Goal: Task Accomplishment & Management: Use online tool/utility

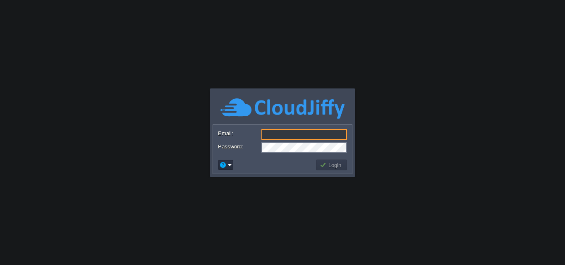
type input "[EMAIL_ADDRESS][DOMAIN_NAME]"
click at [328, 164] on button "Login" at bounding box center [332, 164] width 24 height 7
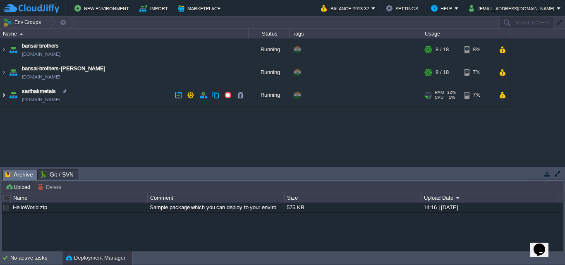
click at [6, 95] on img at bounding box center [3, 95] width 7 height 22
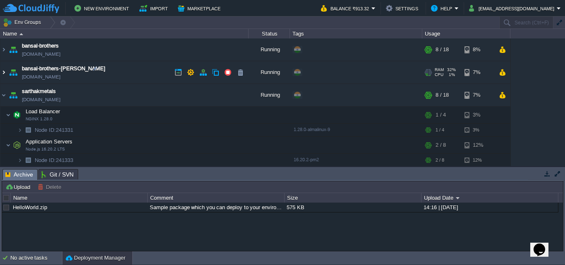
click at [5, 72] on img at bounding box center [3, 72] width 7 height 22
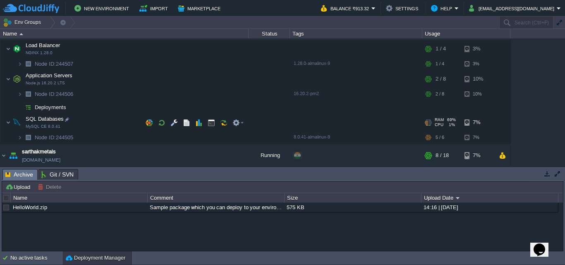
scroll to position [43, 0]
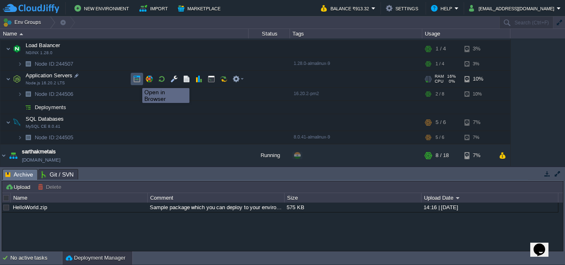
click at [136, 81] on button "button" at bounding box center [136, 78] width 7 height 7
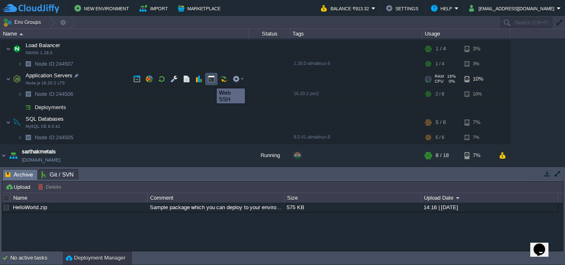
click at [210, 81] on button "button" at bounding box center [211, 78] width 7 height 7
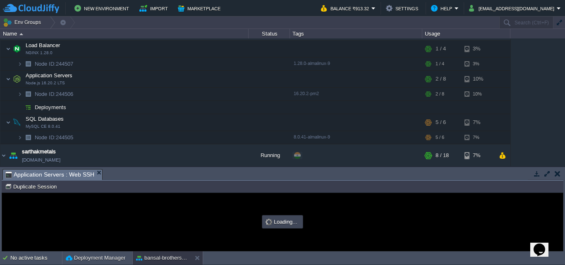
scroll to position [0, 0]
type input "#000000"
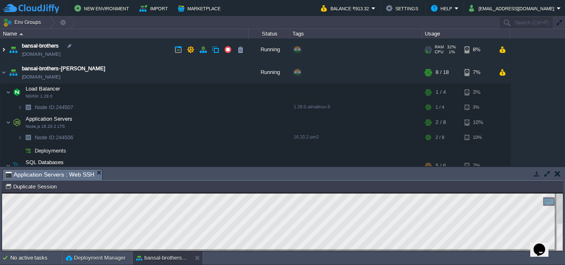
click at [3, 49] on img at bounding box center [3, 49] width 7 height 22
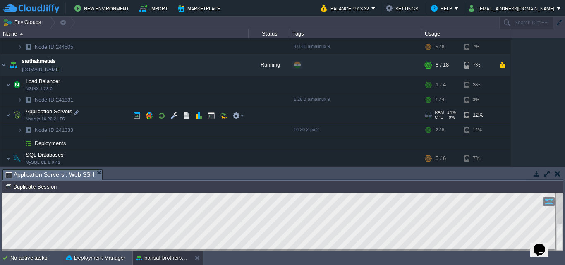
scroll to position [252, 0]
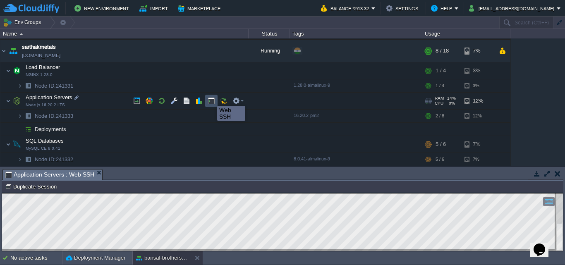
click at [211, 98] on button "button" at bounding box center [211, 100] width 7 height 7
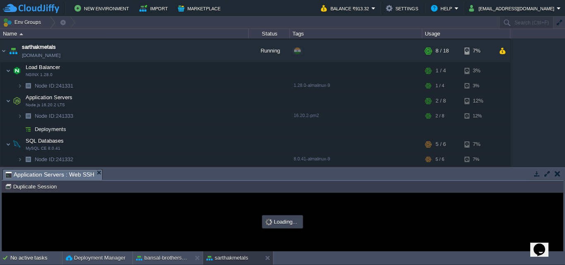
scroll to position [0, 0]
type input "#000000"
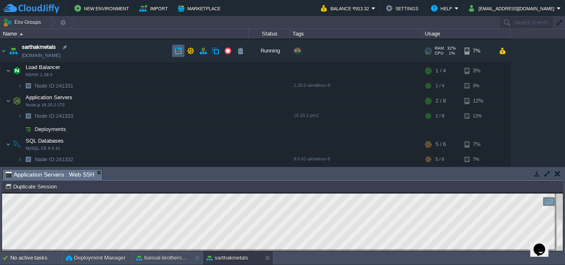
click at [179, 53] on button "button" at bounding box center [177, 50] width 7 height 7
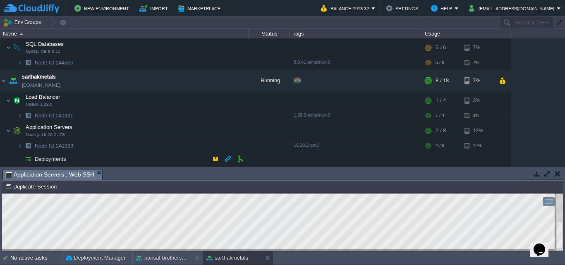
scroll to position [252, 0]
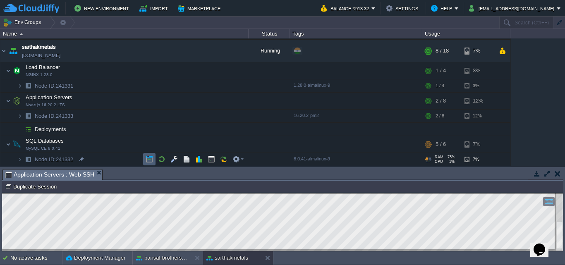
click at [145, 160] on td at bounding box center [149, 159] width 12 height 12
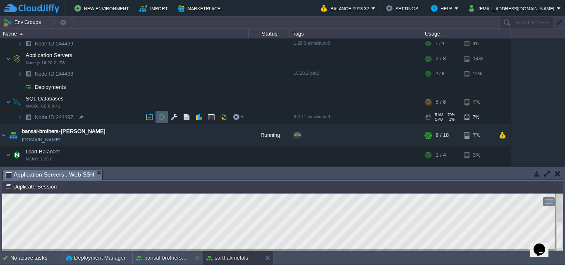
scroll to position [23, 0]
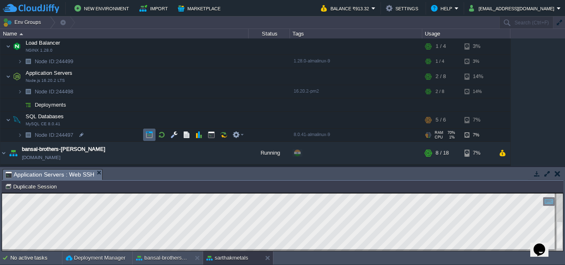
click at [148, 129] on td at bounding box center [149, 135] width 12 height 12
click at [148, 136] on button "button" at bounding box center [149, 134] width 7 height 7
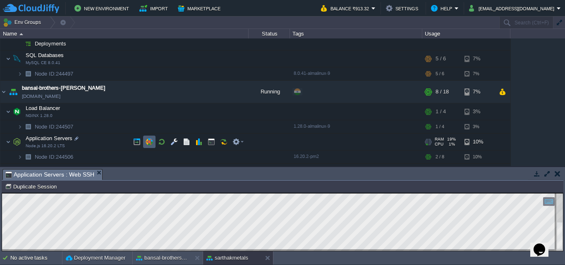
scroll to position [123, 0]
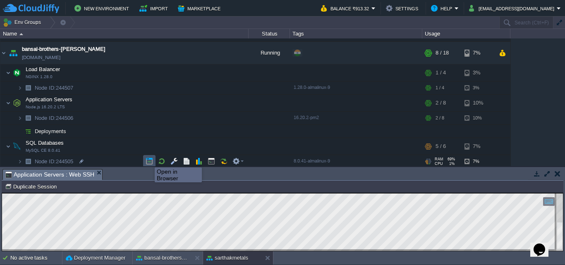
click at [148, 160] on button "button" at bounding box center [149, 161] width 7 height 7
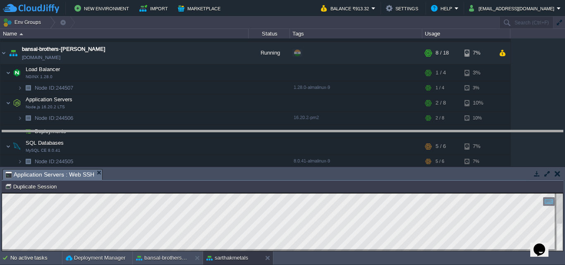
drag, startPoint x: 310, startPoint y: 179, endPoint x: 313, endPoint y: 138, distance: 40.6
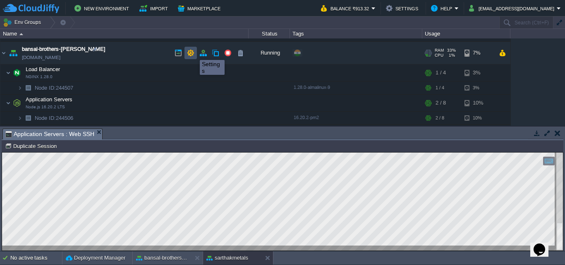
click at [191, 53] on button "button" at bounding box center [190, 52] width 7 height 7
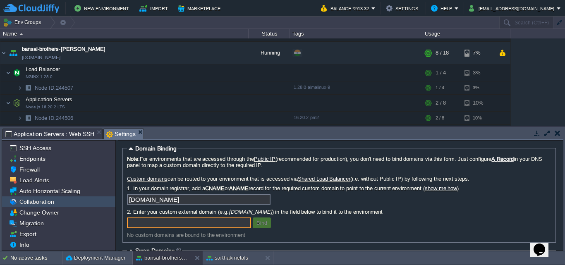
scroll to position [0, 0]
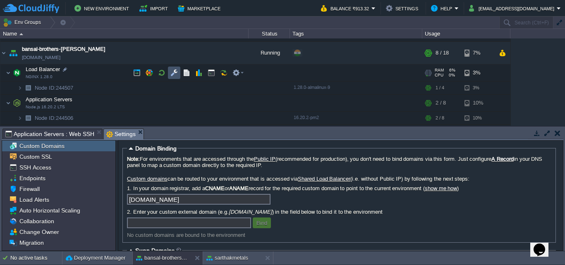
click at [172, 72] on button "button" at bounding box center [173, 72] width 7 height 7
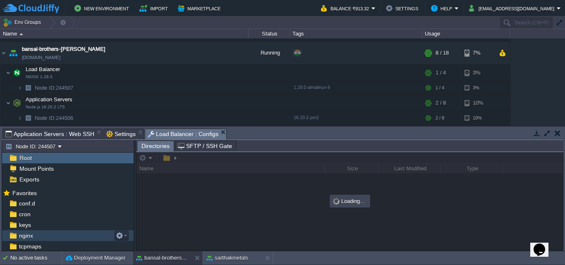
scroll to position [10, 0]
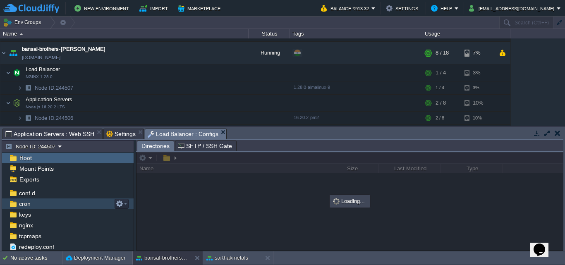
click at [24, 201] on span "cron" at bounding box center [24, 203] width 14 height 7
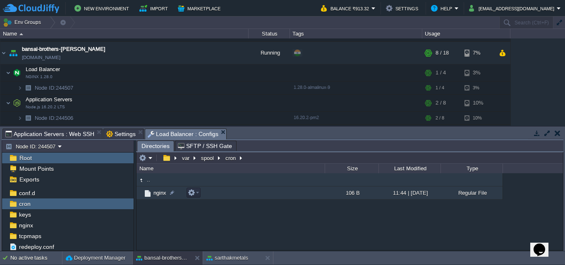
click at [155, 191] on span "nginx" at bounding box center [159, 192] width 15 height 7
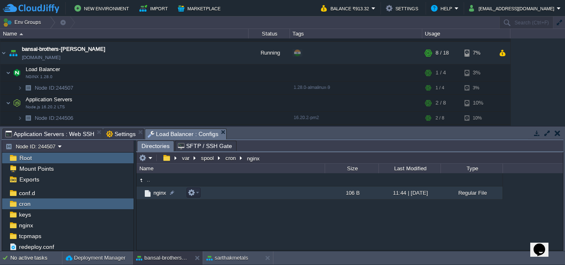
click at [155, 191] on span "nginx" at bounding box center [159, 192] width 15 height 7
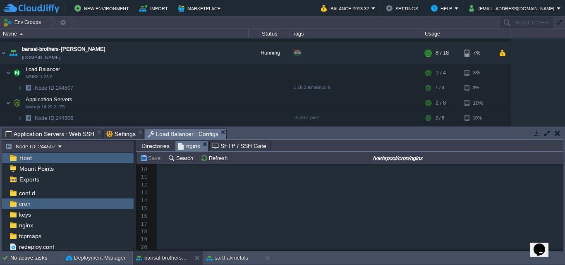
scroll to position [0, 0]
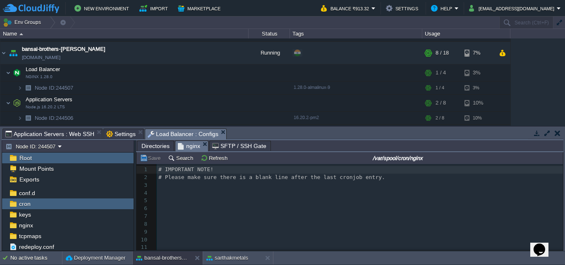
click at [205, 142] on em "nginx" at bounding box center [193, 146] width 30 height 10
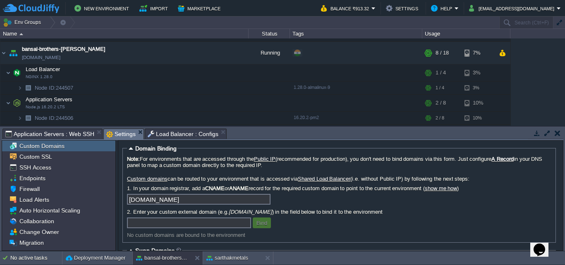
click at [118, 133] on span "Settings" at bounding box center [120, 134] width 29 height 10
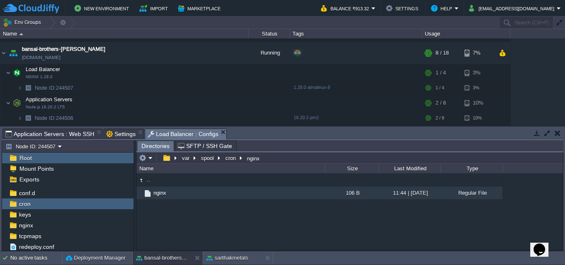
click at [179, 138] on span "Load Balancer : Configs" at bounding box center [183, 134] width 71 height 10
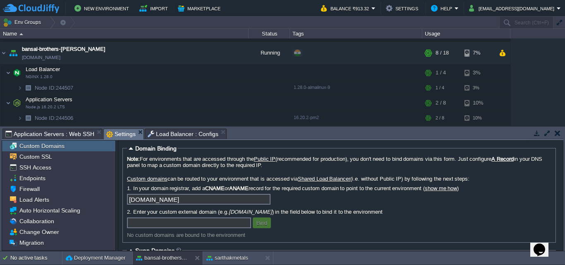
click at [115, 135] on span "Settings" at bounding box center [120, 134] width 29 height 10
click at [64, 132] on span "Application Servers : Web SSH" at bounding box center [49, 134] width 89 height 10
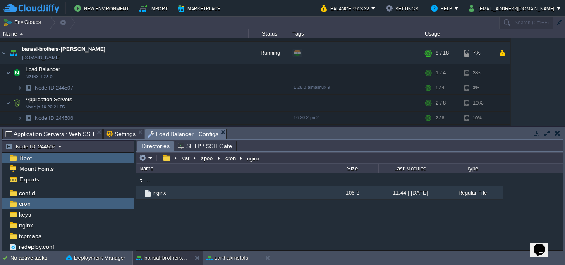
click at [192, 134] on span "Load Balancer : Configs" at bounding box center [183, 134] width 71 height 10
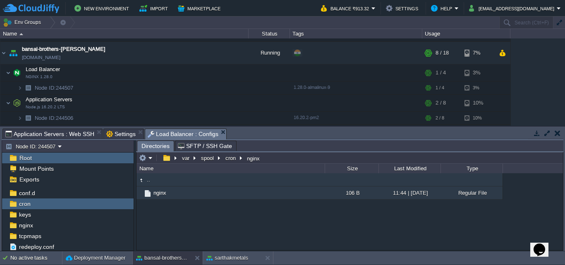
click at [140, 182] on img at bounding box center [140, 180] width 9 height 9
